Goal: Information Seeking & Learning: Stay updated

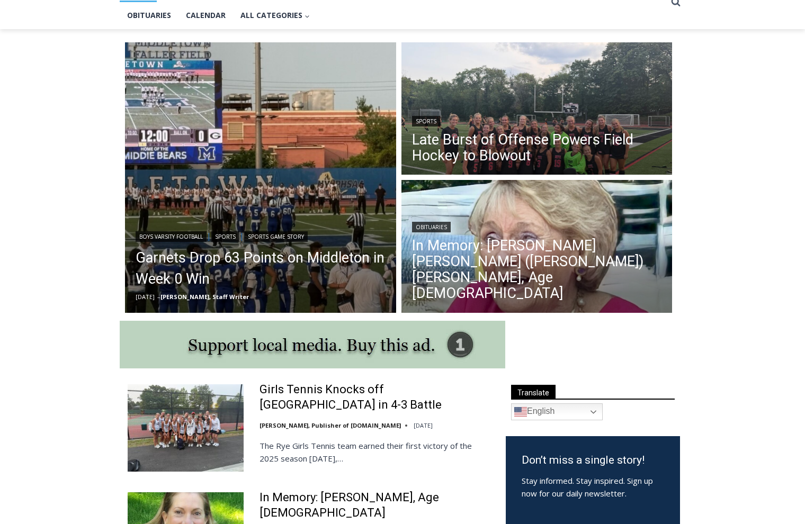
scroll to position [256, 0]
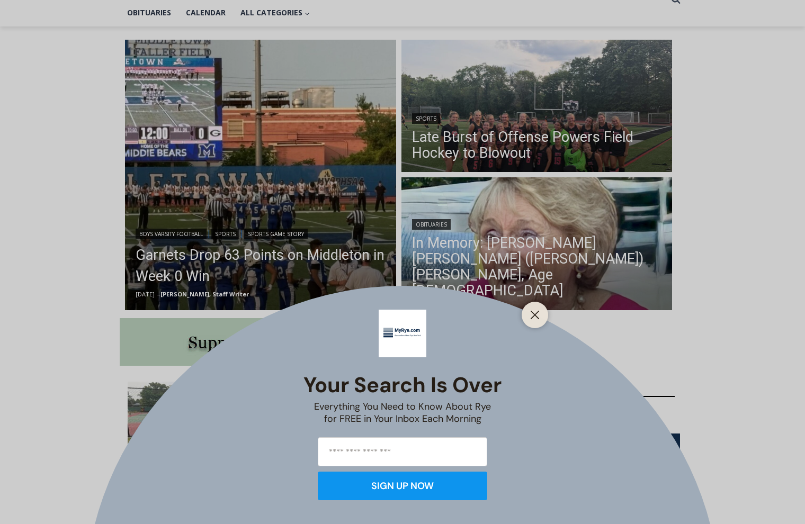
click at [539, 325] on div at bounding box center [535, 315] width 26 height 26
click at [540, 317] on button "Close" at bounding box center [535, 315] width 15 height 15
click at [546, 317] on div at bounding box center [535, 315] width 26 height 26
click at [539, 316] on icon "Close" at bounding box center [535, 315] width 10 height 10
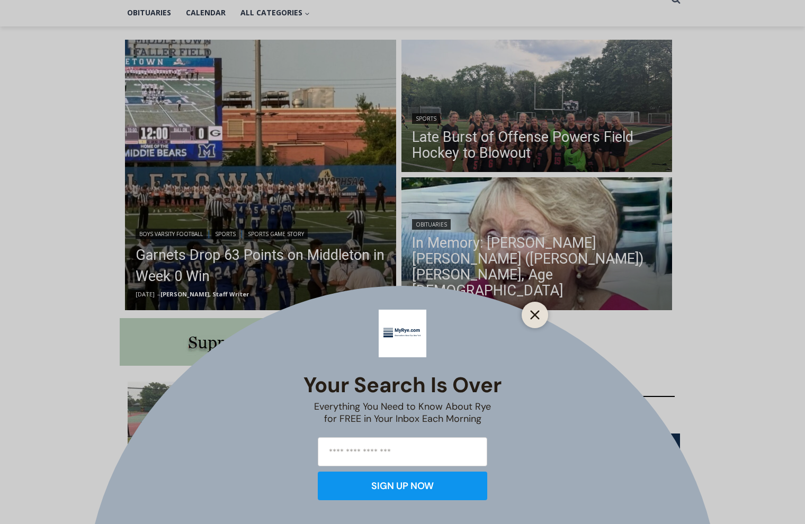
click at [540, 313] on button "Close" at bounding box center [535, 315] width 15 height 15
click at [272, 262] on div "Your Search is Over Everything You Need to Know About Rye for FREE in Your Inbo…" at bounding box center [402, 262] width 805 height 524
click at [537, 310] on button "Close" at bounding box center [535, 315] width 15 height 15
click at [274, 260] on div "Your Search is Over Everything You Need to Know About Rye for FREE in Your Inbo…" at bounding box center [402, 262] width 805 height 524
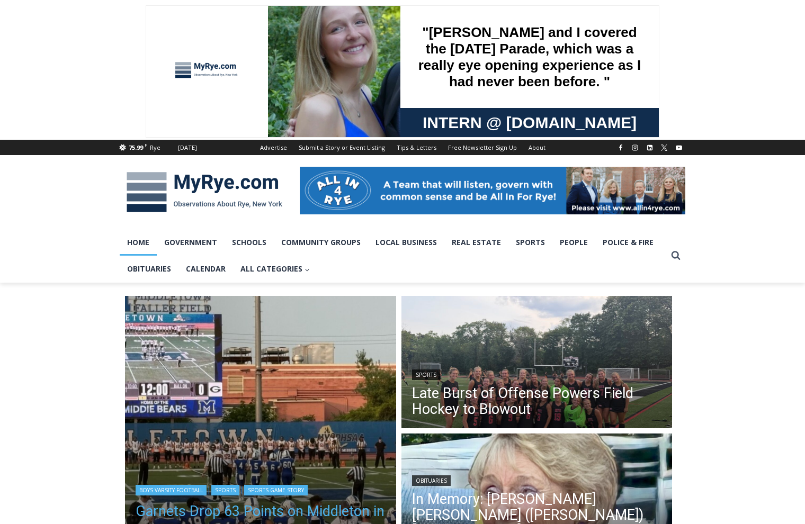
click at [244, 517] on link "Garnets Drop 63 Points on Middleton in Week 0 Win" at bounding box center [261, 522] width 250 height 42
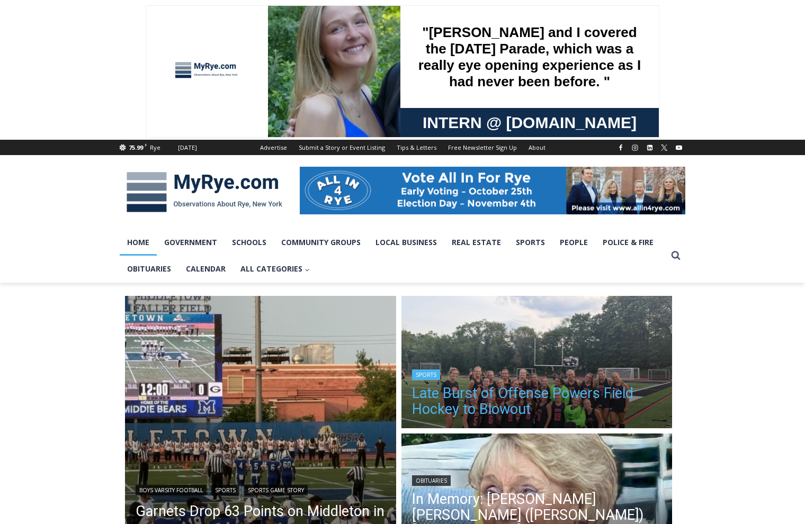
click at [485, 404] on link "Late Burst of Offense Powers Field Hockey to Blowout" at bounding box center [537, 402] width 250 height 32
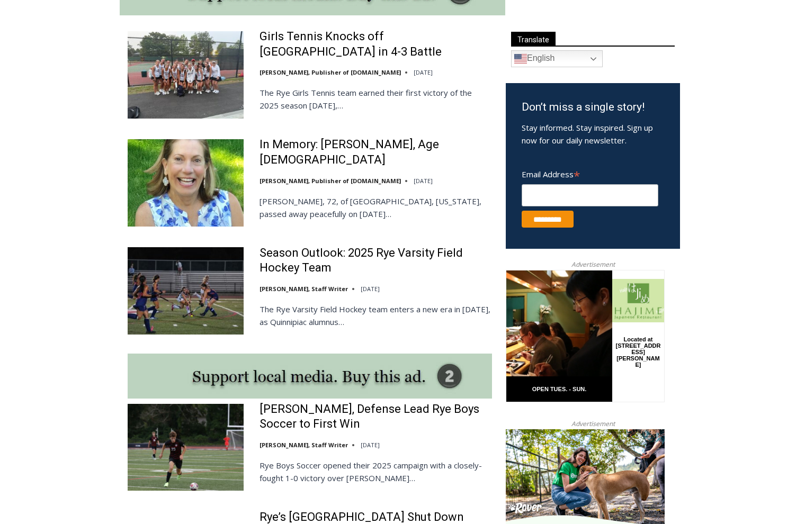
scroll to position [604, 0]
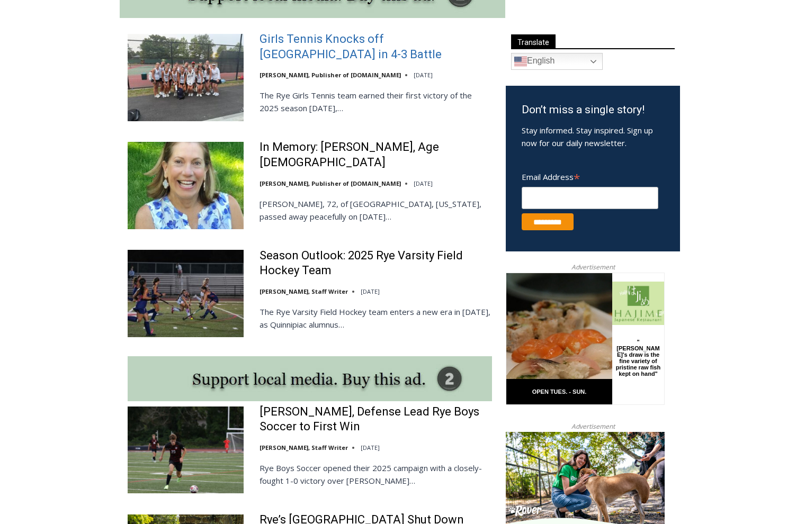
click at [279, 48] on link "Girls Tennis Knocks off Mamaroneck in 4-3 Battle" at bounding box center [376, 47] width 233 height 30
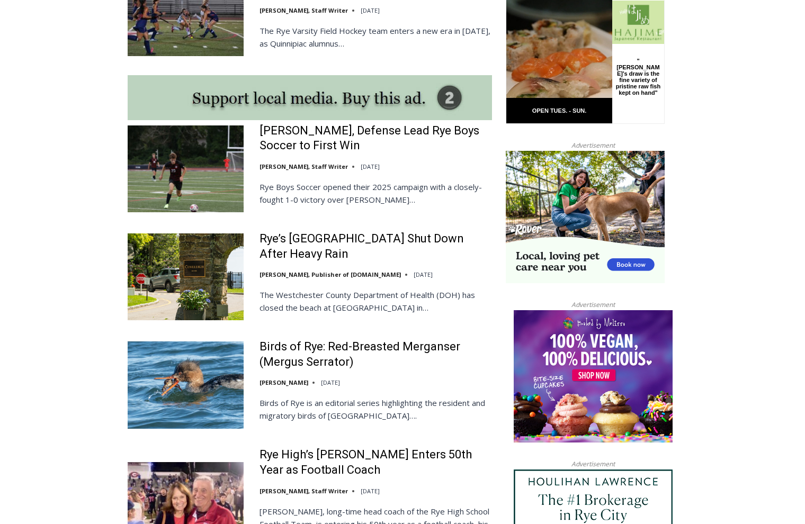
scroll to position [895, 0]
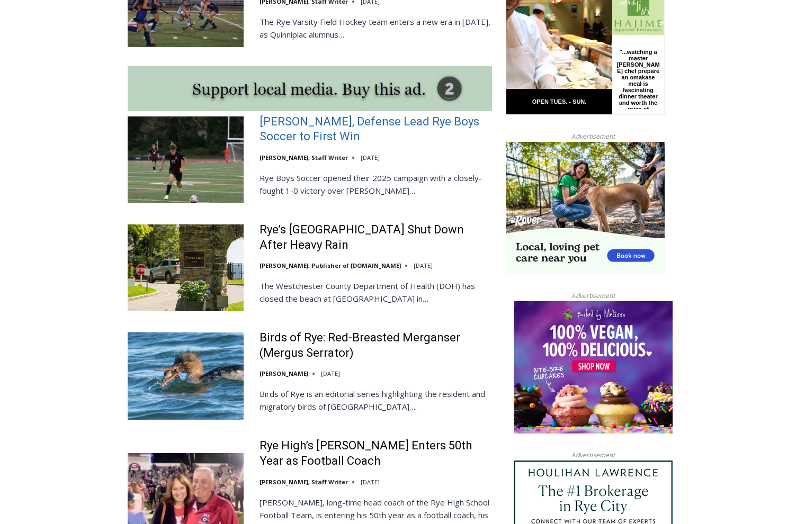
click at [312, 124] on link "Cox, Defense Lead Rye Boys Soccer to First Win" at bounding box center [376, 129] width 233 height 30
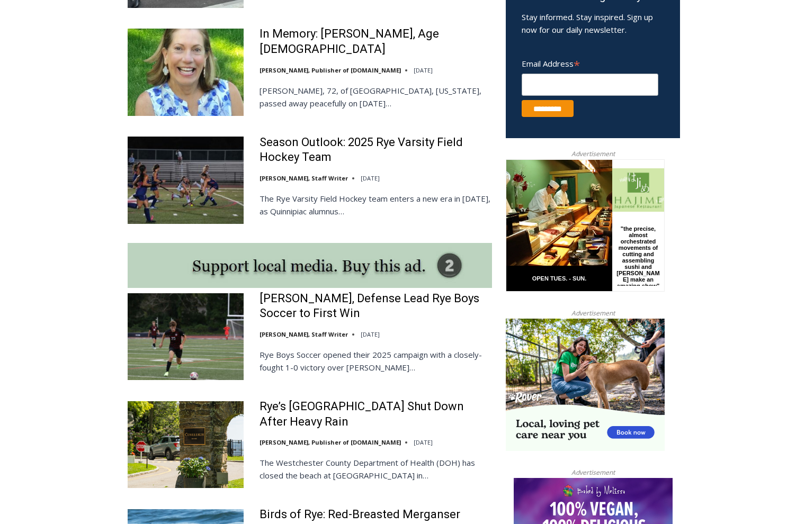
scroll to position [720, 0]
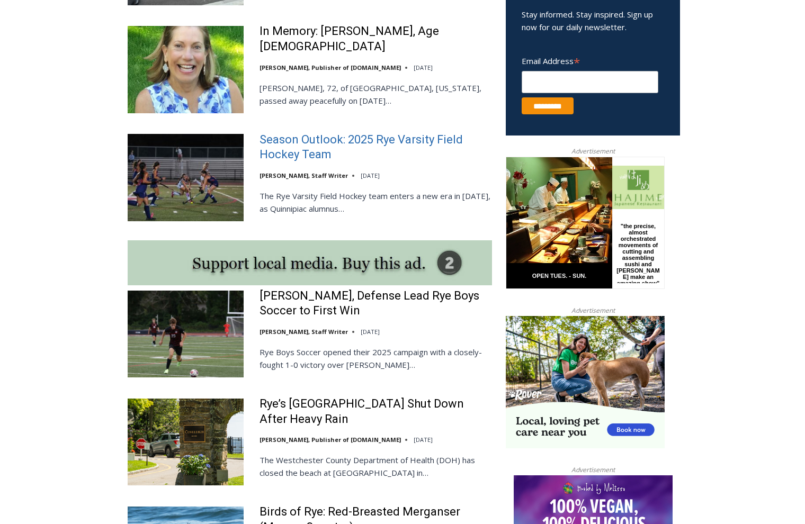
click at [296, 150] on link "Season Outlook: 2025 Rye Varsity Field Hockey Team" at bounding box center [376, 147] width 233 height 30
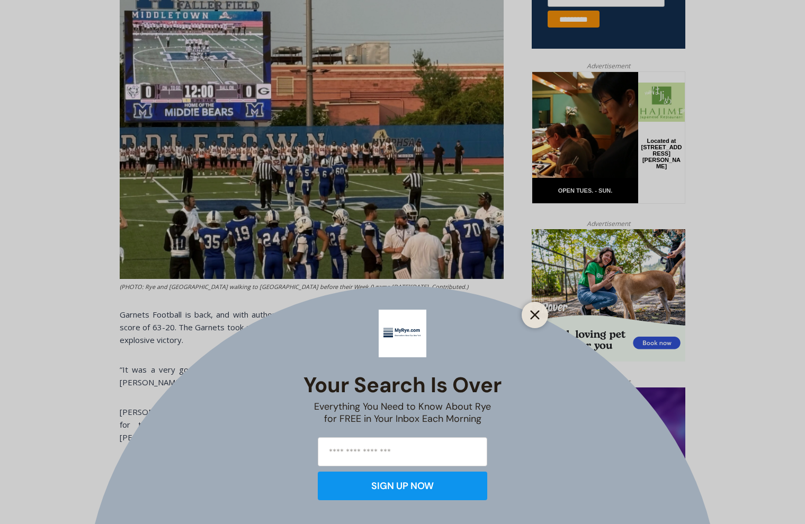
click at [531, 320] on button "Close" at bounding box center [535, 315] width 15 height 15
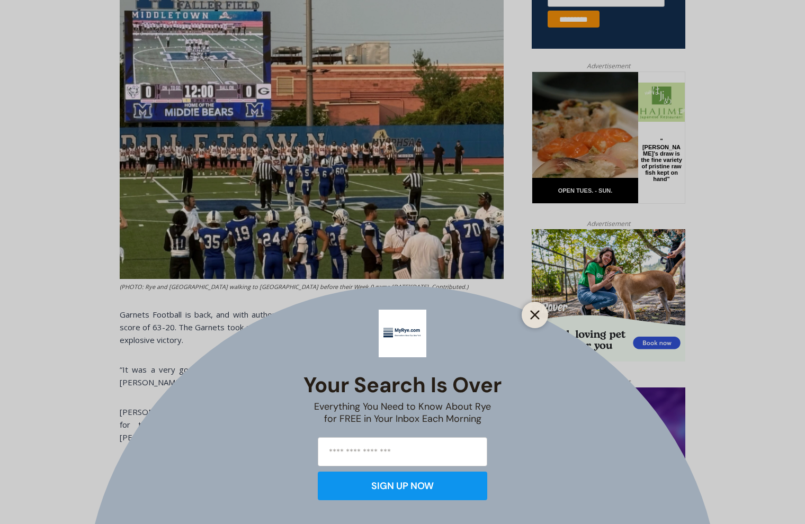
click at [534, 319] on icon "Close" at bounding box center [535, 315] width 10 height 10
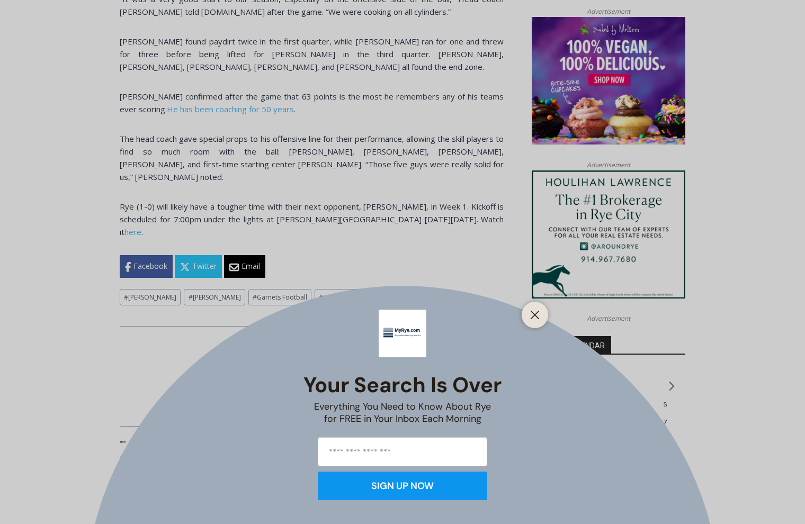
scroll to position [996, 0]
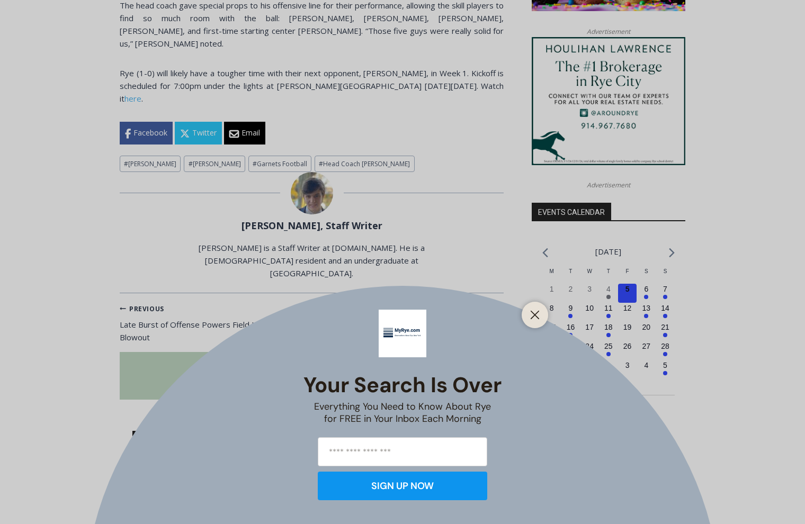
drag, startPoint x: 444, startPoint y: 296, endPoint x: 320, endPoint y: 517, distance: 253.7
click at [329, 524] on html "Skip to content 72.57 F Rye Saturday, September 6, 2025 Advertise Submit a Stor…" at bounding box center [402, 140] width 805 height 2240
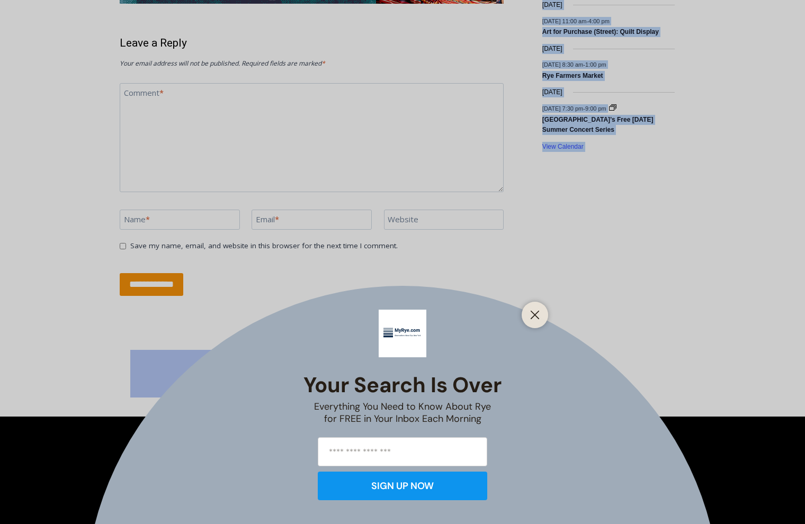
scroll to position [1699, 0]
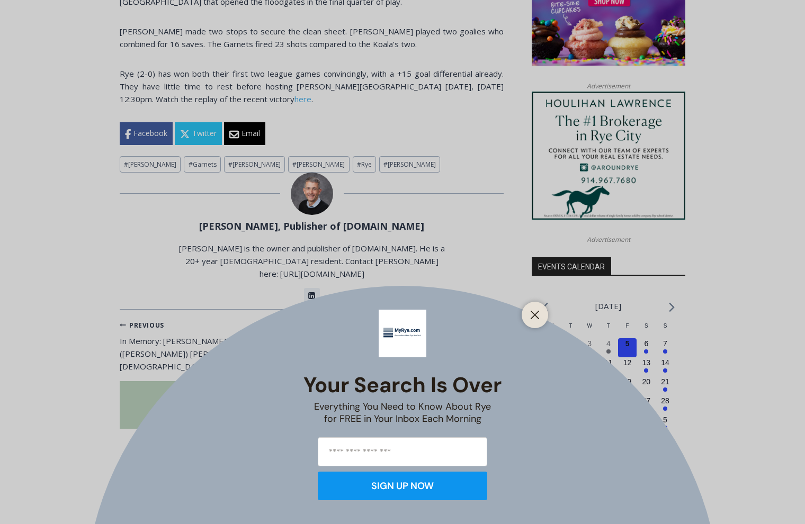
scroll to position [927, 0]
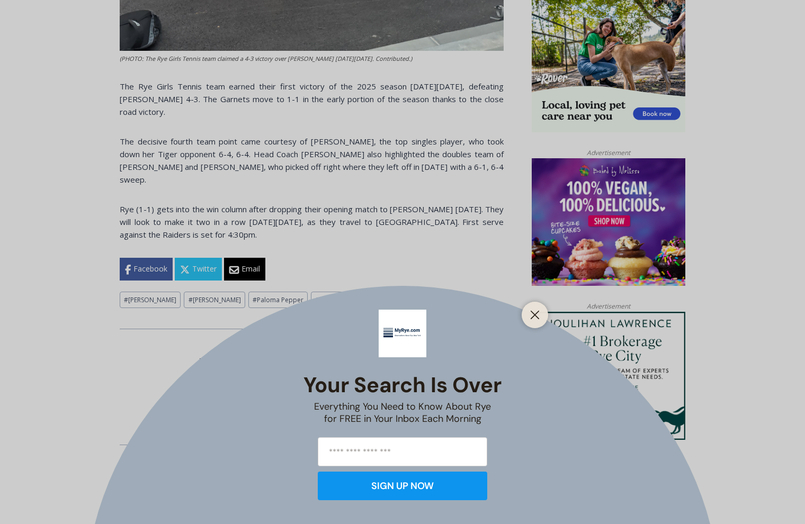
scroll to position [774, 0]
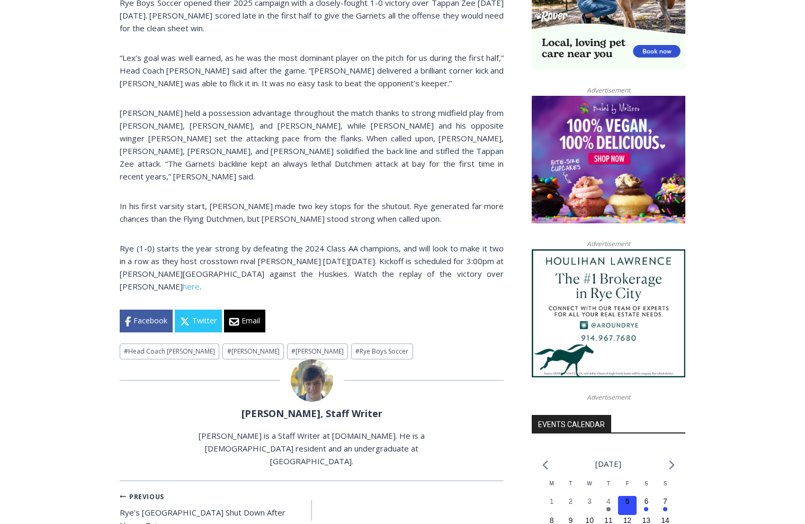
scroll to position [770, 0]
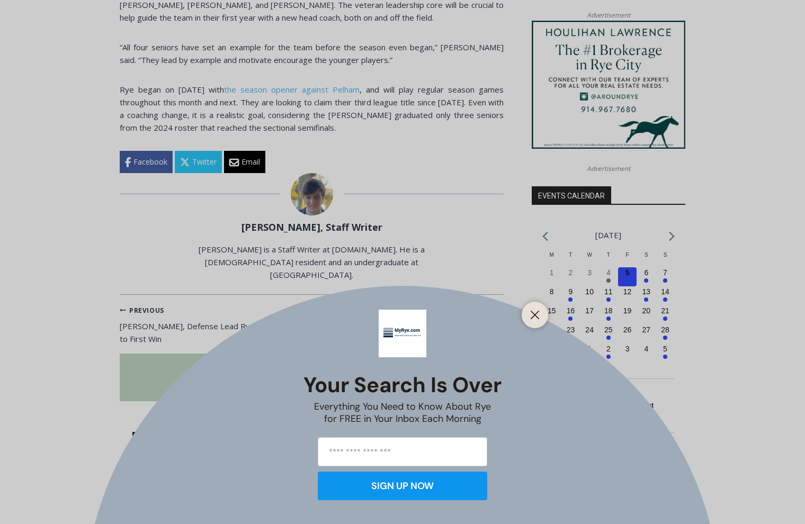
scroll to position [1002, 0]
